Goal: Task Accomplishment & Management: Manage account settings

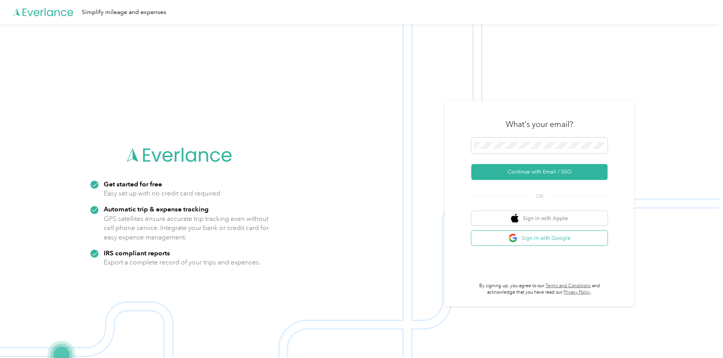
click at [541, 238] on button "Sign in with Google" at bounding box center [539, 237] width 136 height 15
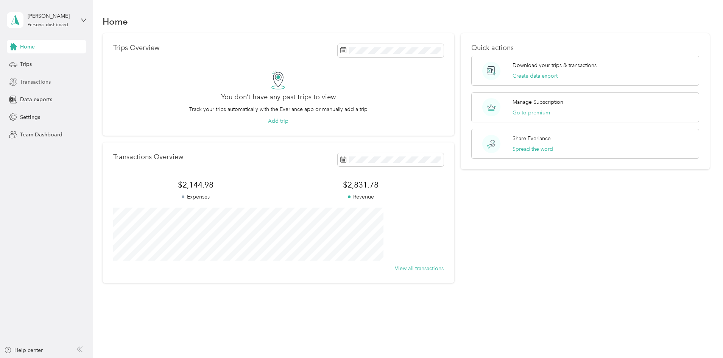
click at [52, 84] on div "Transactions" at bounding box center [46, 82] width 79 height 14
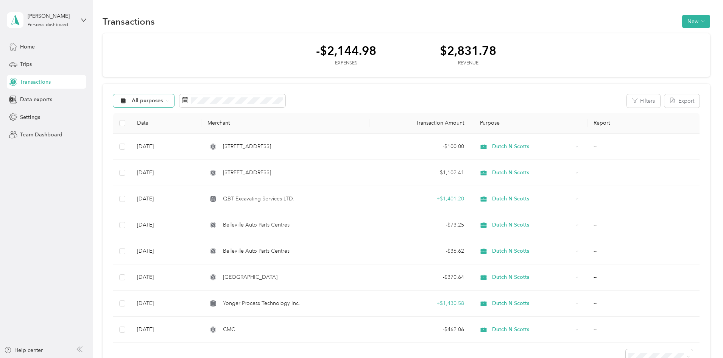
click at [169, 101] on icon at bounding box center [167, 100] width 3 height 3
click at [209, 165] on span "Dutch N Scotts" at bounding box center [200, 164] width 37 height 8
click at [194, 103] on icon at bounding box center [191, 100] width 6 height 6
click at [194, 100] on icon at bounding box center [191, 100] width 6 height 6
click at [336, 122] on button "[DATE]" at bounding box center [342, 122] width 46 height 13
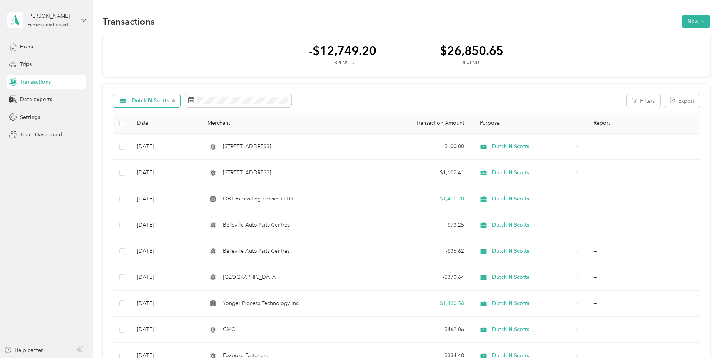
click at [392, 99] on div "Dutch N Scotts Filters Export" at bounding box center [406, 100] width 586 height 13
click at [440, 121] on th "Transaction Amount" at bounding box center [419, 123] width 101 height 21
click at [627, 100] on button "Filters" at bounding box center [643, 100] width 33 height 13
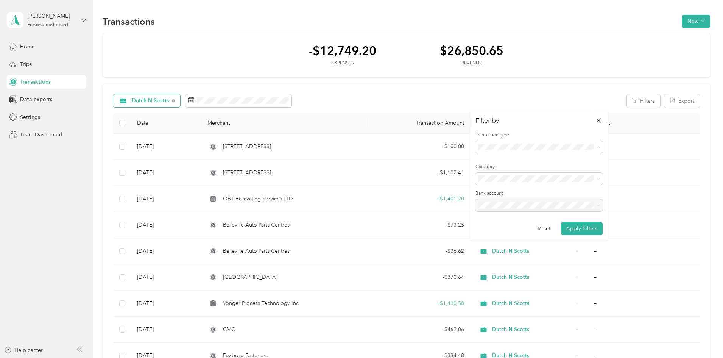
click at [524, 172] on div "Expense" at bounding box center [539, 174] width 117 height 8
click at [595, 205] on div at bounding box center [538, 207] width 127 height 17
click at [580, 226] on button "Apply Filters" at bounding box center [582, 228] width 42 height 13
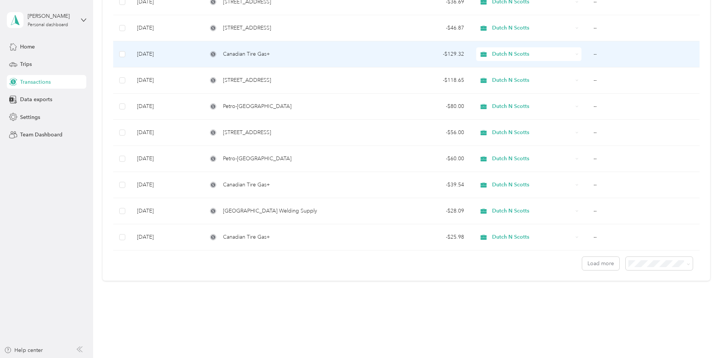
scroll to position [537, 0]
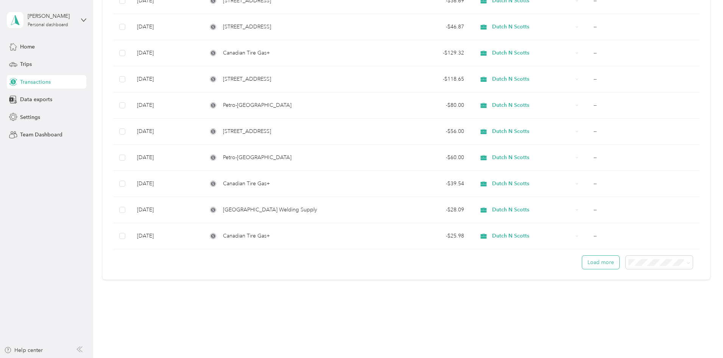
click at [582, 261] on button "Load more" at bounding box center [600, 261] width 37 height 13
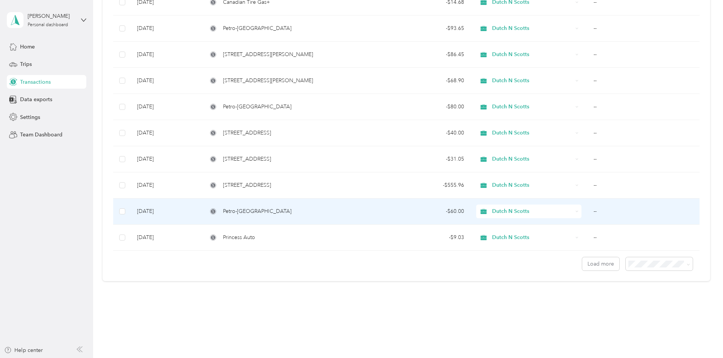
scroll to position [1190, 0]
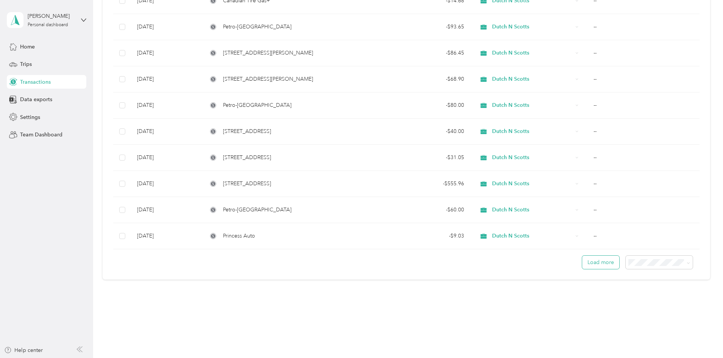
click at [582, 263] on button "Load more" at bounding box center [600, 261] width 37 height 13
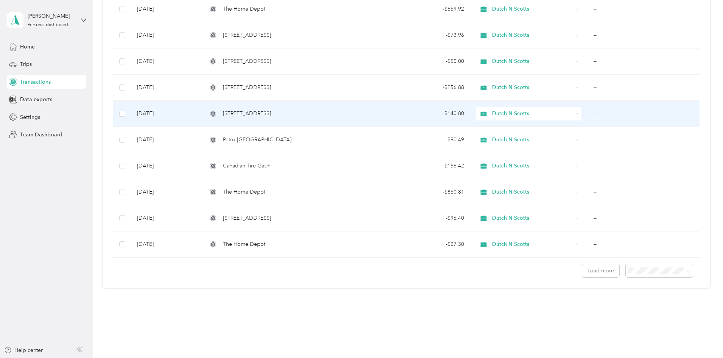
scroll to position [1843, 0]
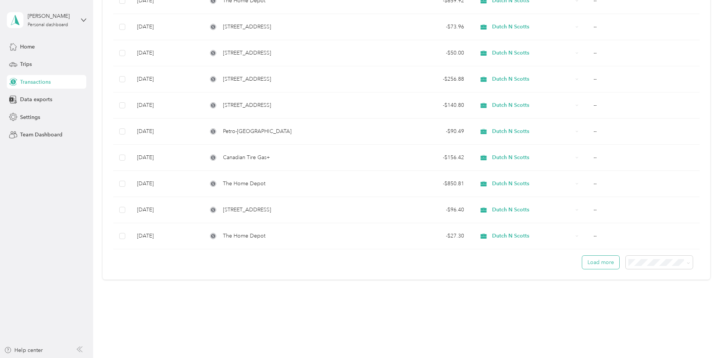
click at [582, 260] on button "Load more" at bounding box center [600, 261] width 37 height 13
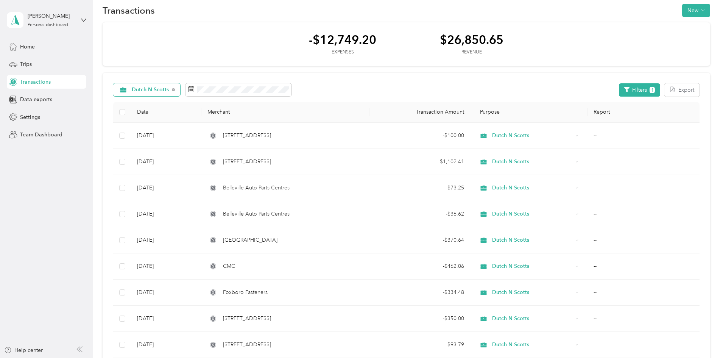
scroll to position [0, 0]
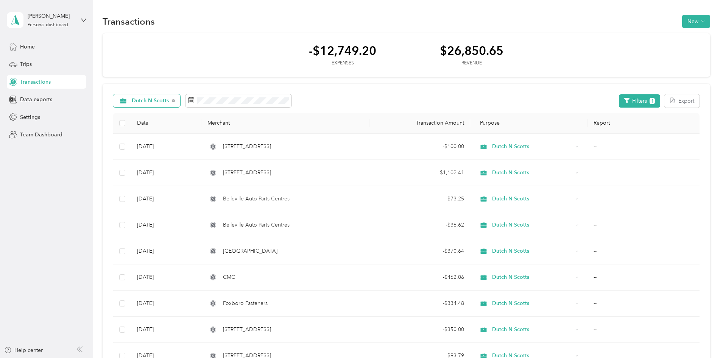
click at [360, 100] on div "[DEMOGRAPHIC_DATA] N Scotts Filters 1 Export" at bounding box center [406, 100] width 586 height 13
click at [388, 102] on div "[DEMOGRAPHIC_DATA] N Scotts Filters 1 Export" at bounding box center [406, 100] width 586 height 13
